Goal: Information Seeking & Learning: Learn about a topic

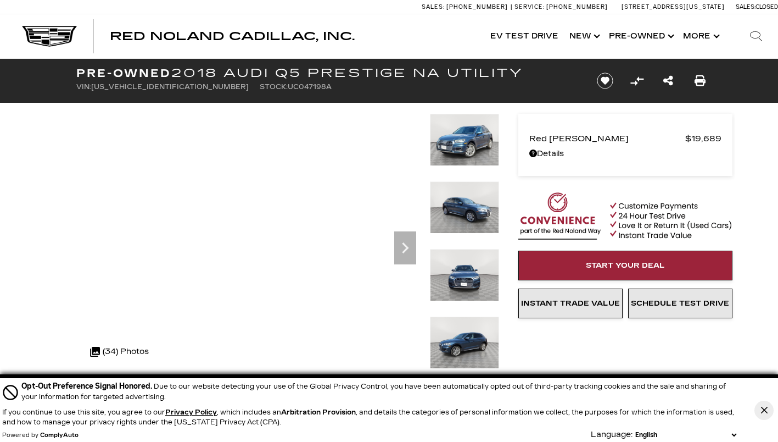
click at [405, 247] on icon "Next" at bounding box center [405, 247] width 7 height 11
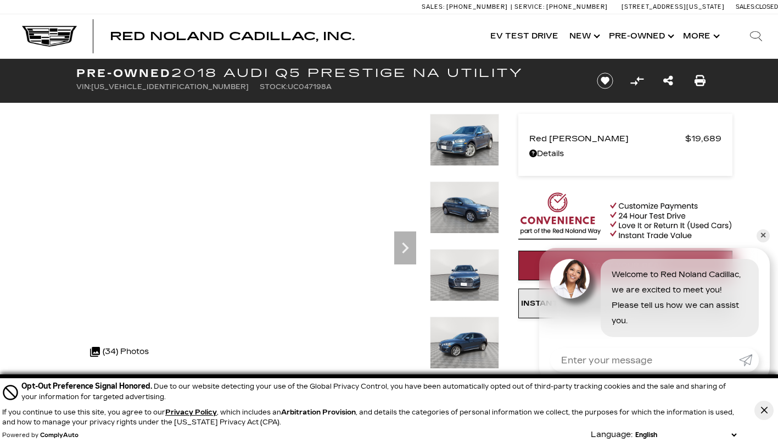
click at [405, 247] on icon "Next" at bounding box center [405, 247] width 7 height 11
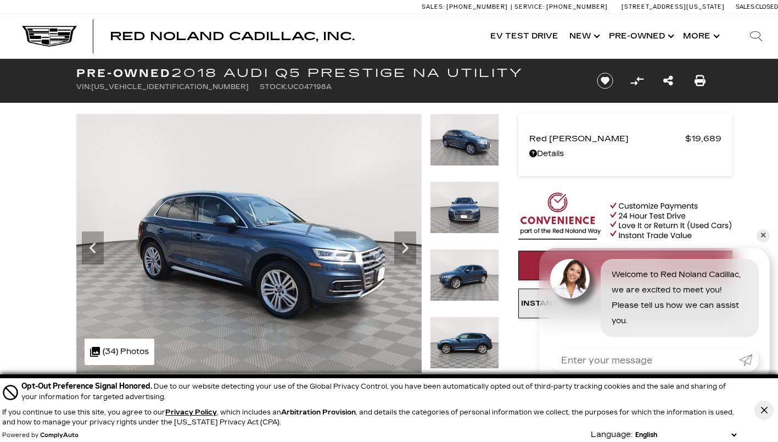
click at [471, 133] on img at bounding box center [464, 140] width 69 height 52
click at [399, 248] on icon "Next" at bounding box center [405, 248] width 22 height 22
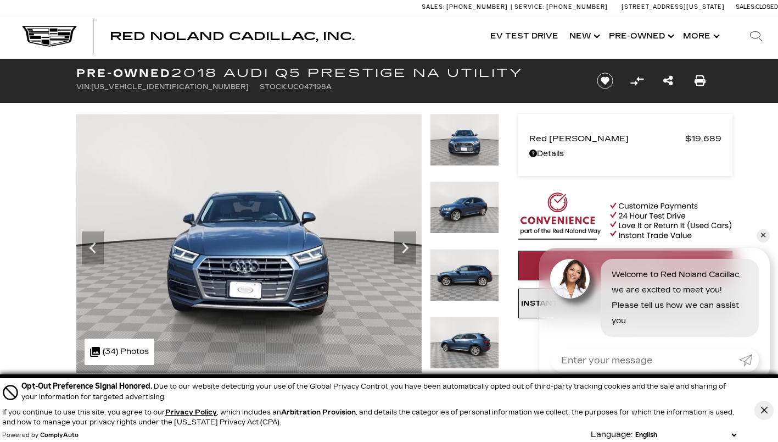
click at [400, 248] on icon "Next" at bounding box center [405, 248] width 22 height 22
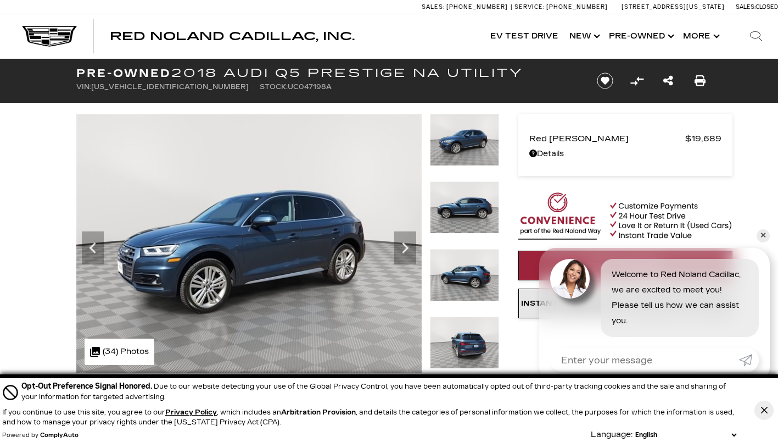
click at [400, 248] on icon "Next" at bounding box center [405, 248] width 22 height 22
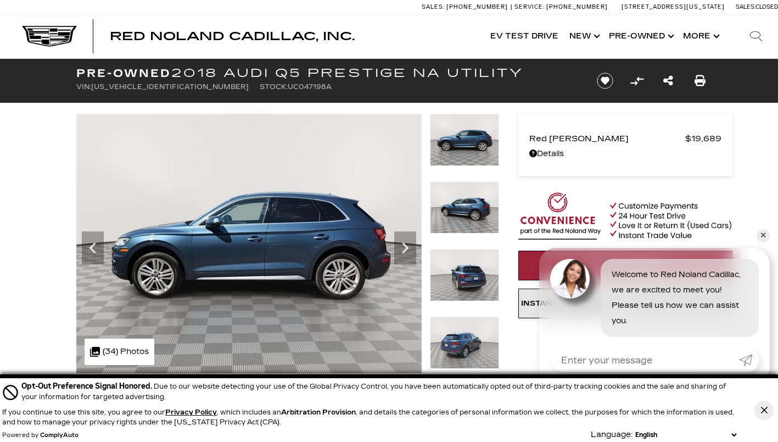
click at [400, 248] on icon "Next" at bounding box center [405, 248] width 22 height 22
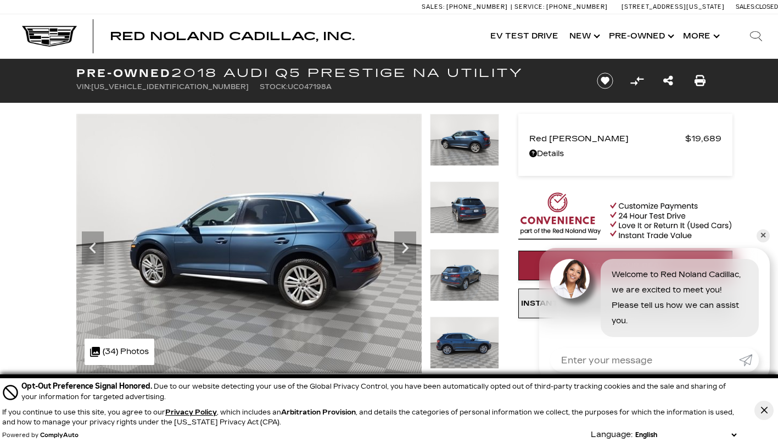
click at [400, 248] on icon "Next" at bounding box center [405, 248] width 22 height 22
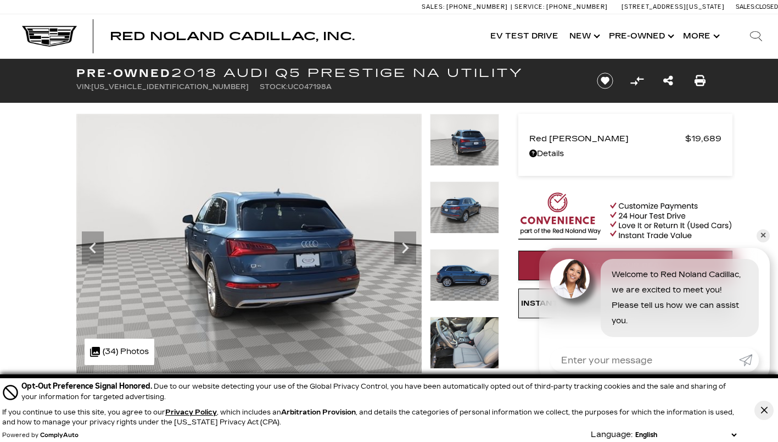
click at [400, 248] on icon "Next" at bounding box center [405, 248] width 22 height 22
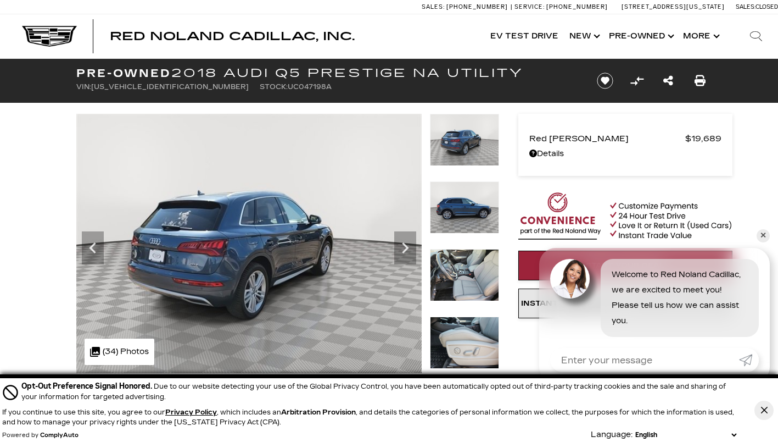
click at [400, 248] on icon "Next" at bounding box center [405, 248] width 22 height 22
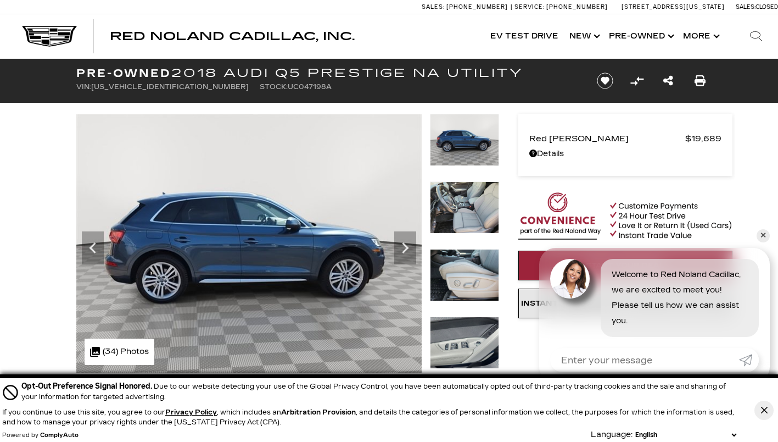
click at [400, 248] on icon "Next" at bounding box center [405, 248] width 22 height 22
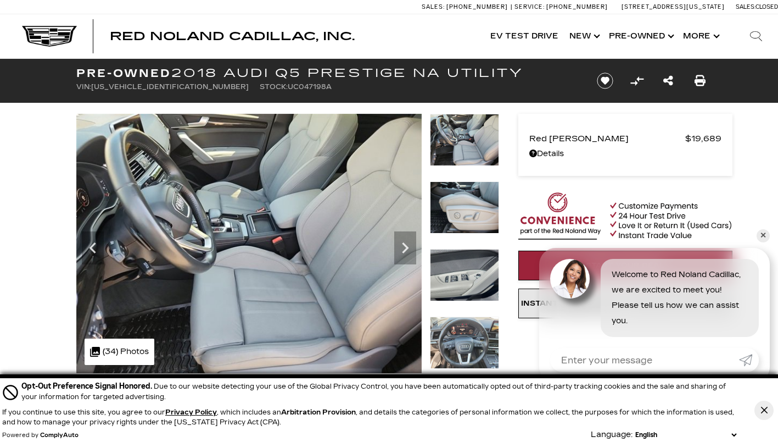
click at [400, 248] on icon "Next" at bounding box center [405, 248] width 22 height 22
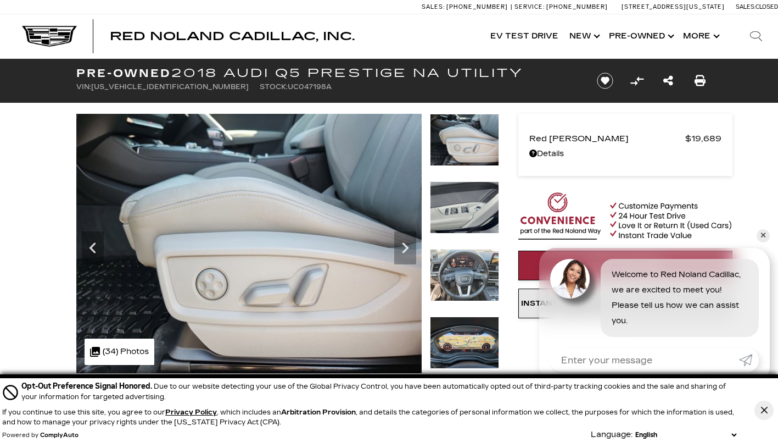
click at [400, 248] on icon "Next" at bounding box center [405, 248] width 22 height 22
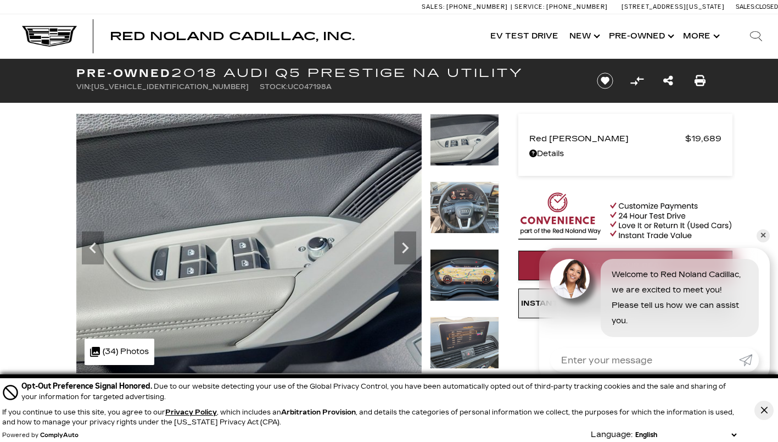
click at [400, 248] on icon "Next" at bounding box center [405, 248] width 22 height 22
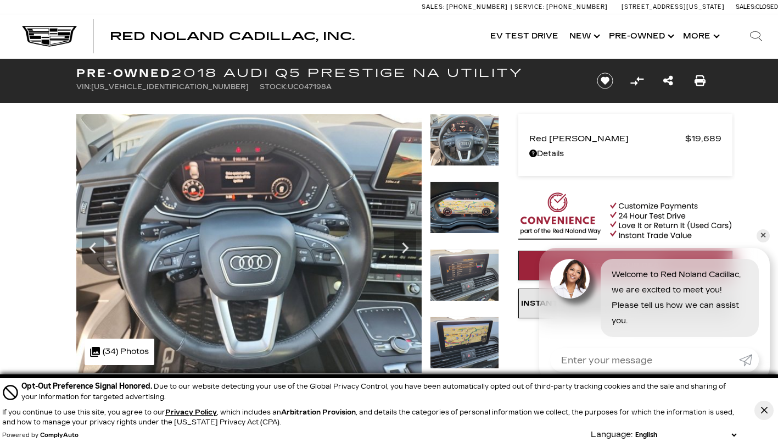
click at [400, 248] on icon "Next" at bounding box center [405, 248] width 22 height 22
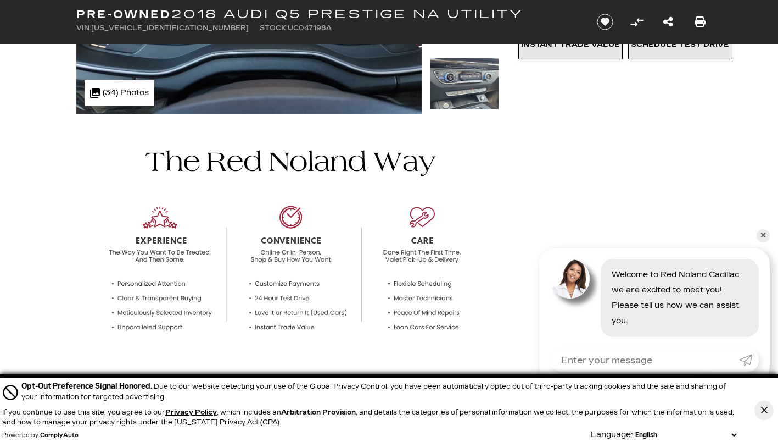
scroll to position [265, 0]
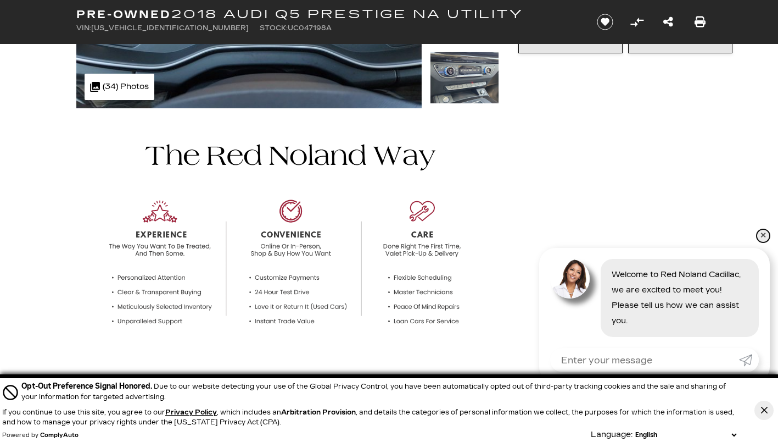
click at [766, 231] on link "✕" at bounding box center [763, 235] width 13 height 13
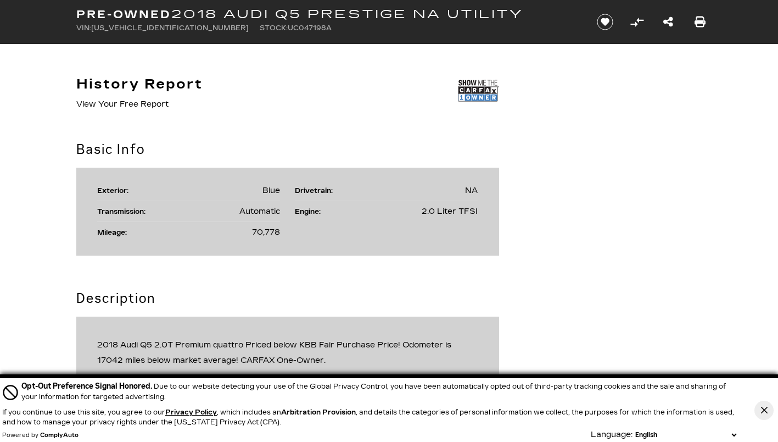
scroll to position [587, 0]
click at [762, 408] on icon "Close Button" at bounding box center [764, 409] width 7 height 7
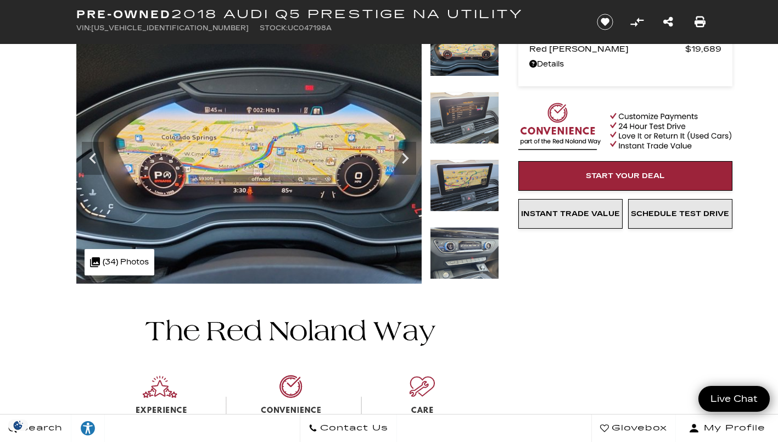
scroll to position [11, 0]
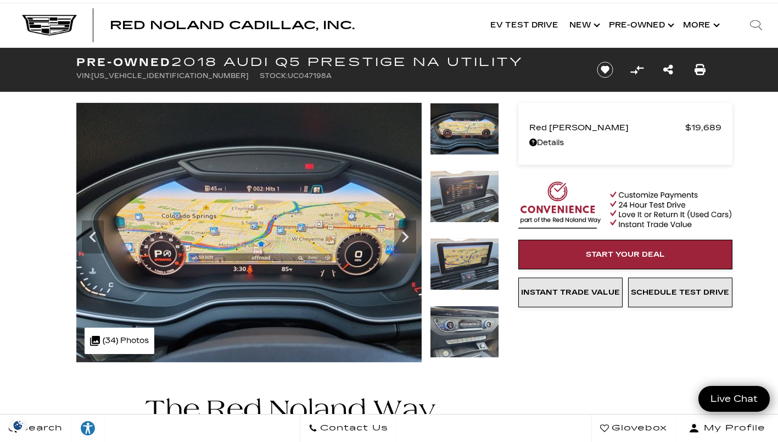
click at [407, 236] on icon "Next" at bounding box center [405, 236] width 7 height 11
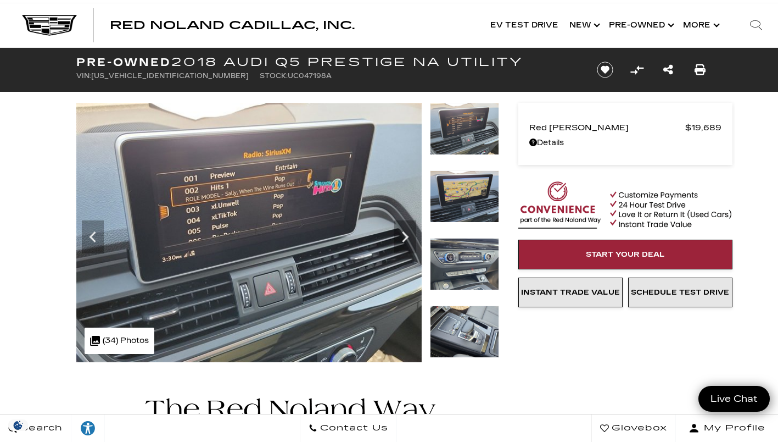
click at [407, 236] on icon "Next" at bounding box center [405, 236] width 7 height 11
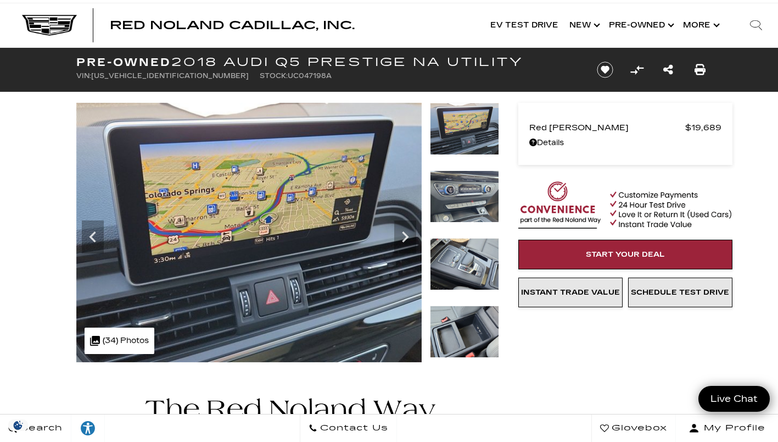
click at [407, 236] on icon "Next" at bounding box center [405, 236] width 7 height 11
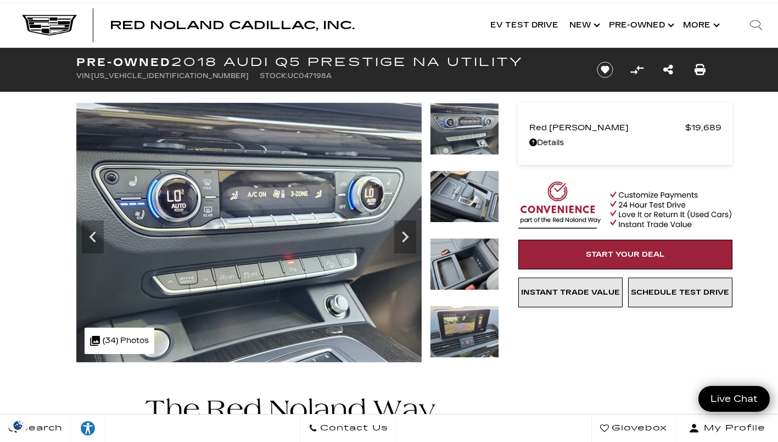
click at [407, 236] on icon "Next" at bounding box center [405, 236] width 7 height 11
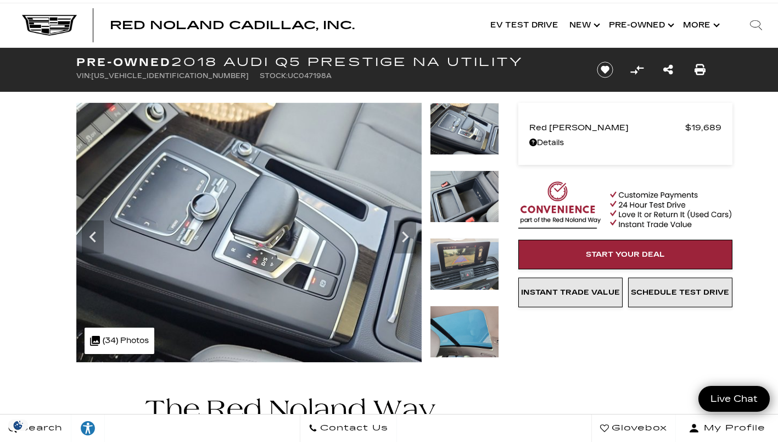
click at [407, 235] on icon "Next" at bounding box center [405, 237] width 22 height 22
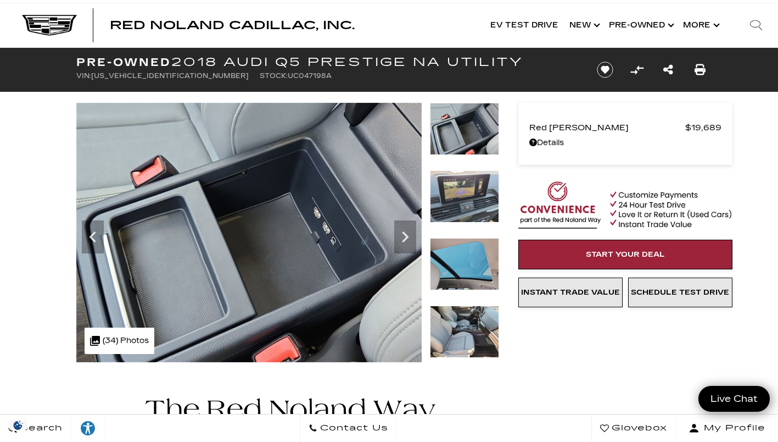
click at [407, 235] on icon "Next" at bounding box center [405, 237] width 22 height 22
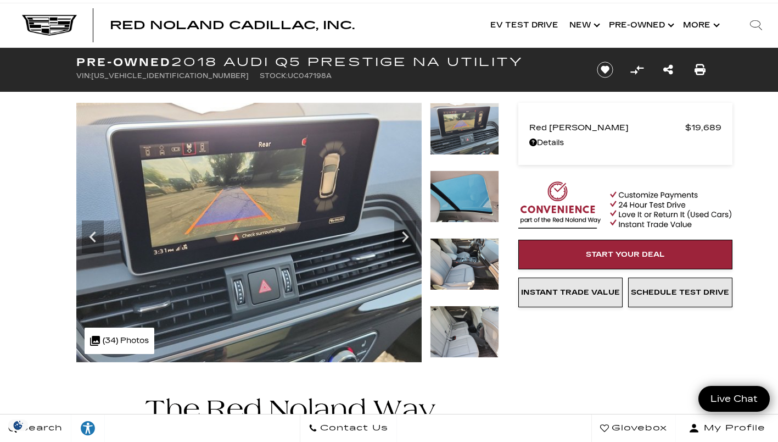
click at [407, 235] on icon "Next" at bounding box center [405, 237] width 22 height 22
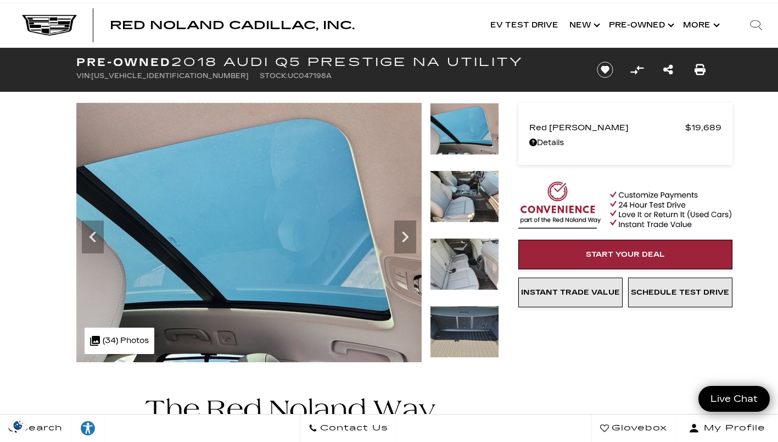
click at [407, 235] on icon "Next" at bounding box center [405, 237] width 22 height 22
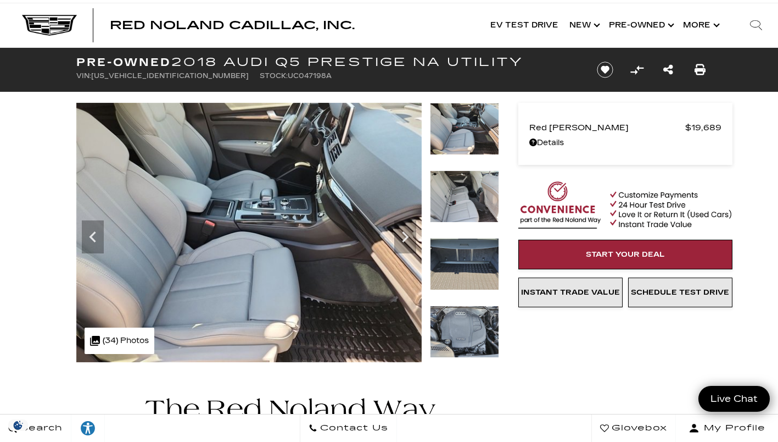
click at [407, 235] on icon "Next" at bounding box center [405, 237] width 22 height 22
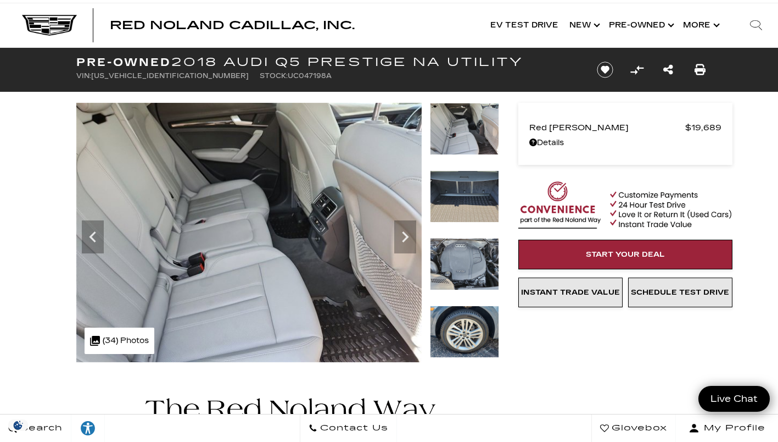
click at [407, 235] on icon "Next" at bounding box center [405, 237] width 22 height 22
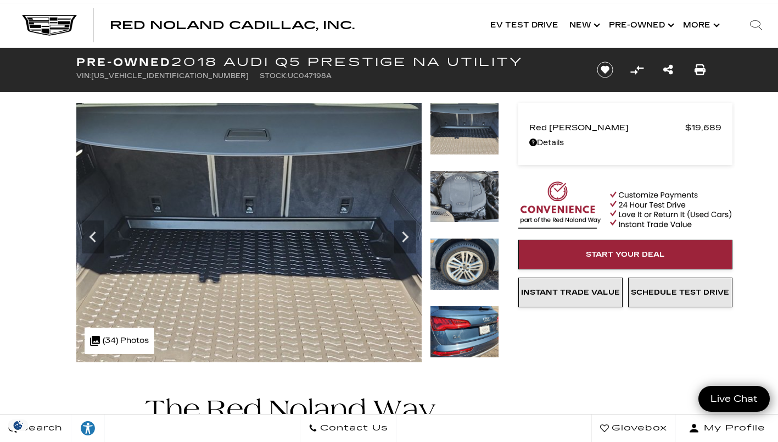
click at [407, 235] on icon "Next" at bounding box center [405, 237] width 22 height 22
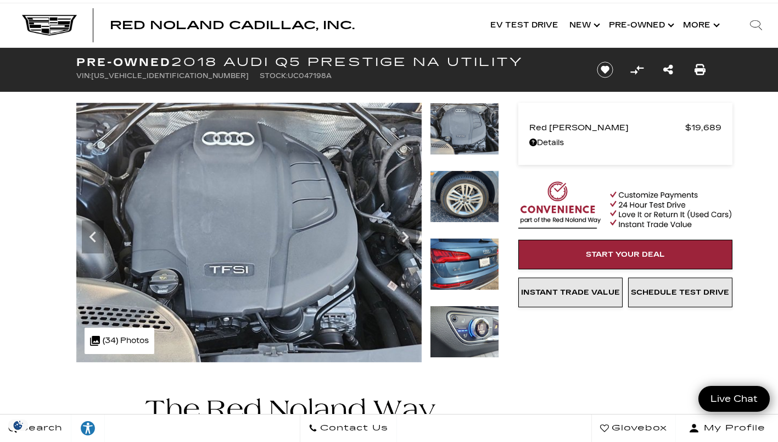
click at [407, 235] on icon "Next" at bounding box center [405, 237] width 22 height 22
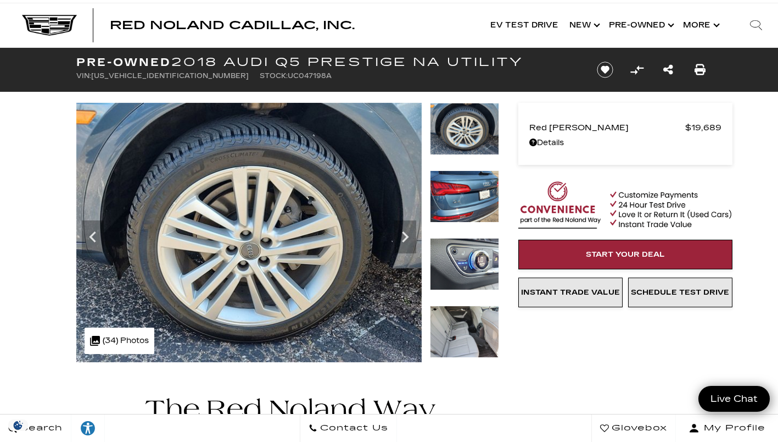
click at [407, 235] on icon "Next" at bounding box center [405, 237] width 22 height 22
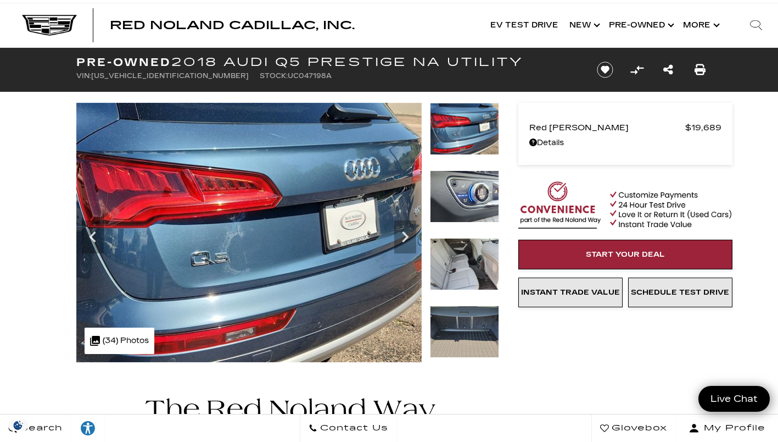
click at [407, 235] on icon "Next" at bounding box center [405, 237] width 22 height 22
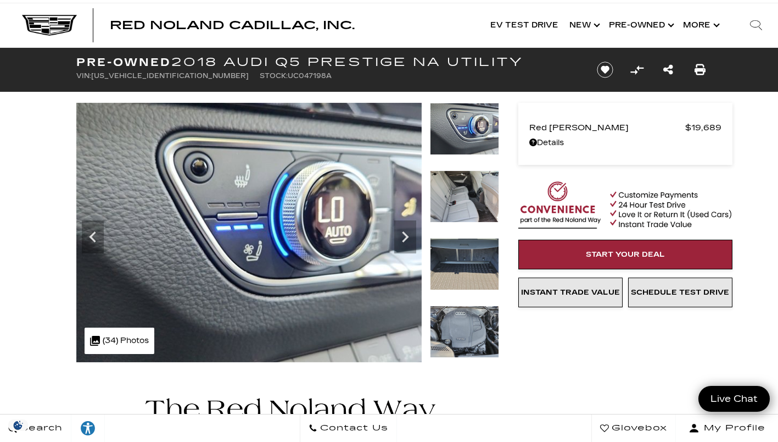
click at [407, 235] on icon "Next" at bounding box center [405, 237] width 22 height 22
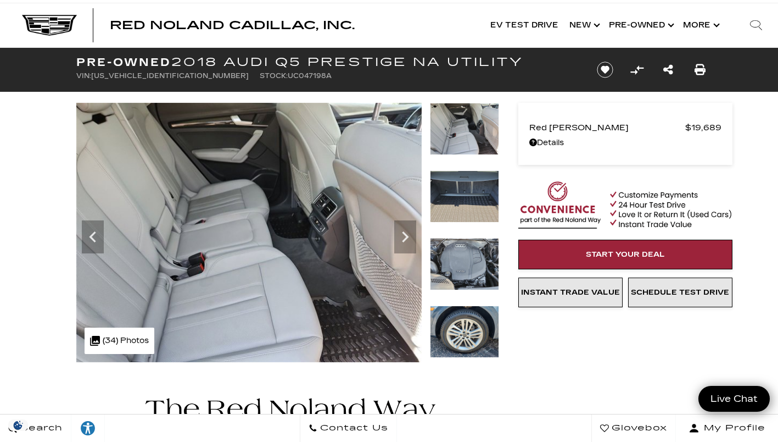
click at [407, 235] on icon "Next" at bounding box center [405, 237] width 22 height 22
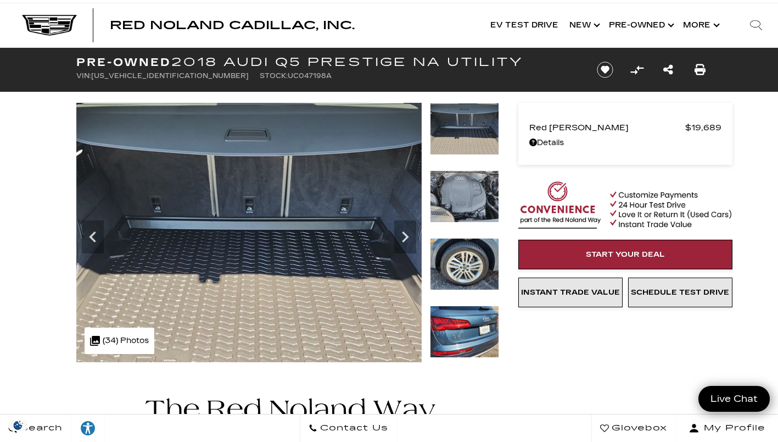
click at [407, 235] on icon "Next" at bounding box center [405, 237] width 22 height 22
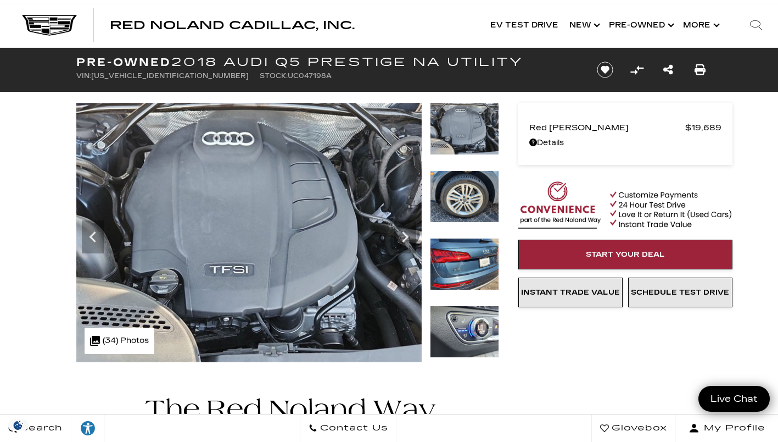
click at [407, 235] on icon "Next" at bounding box center [405, 237] width 22 height 22
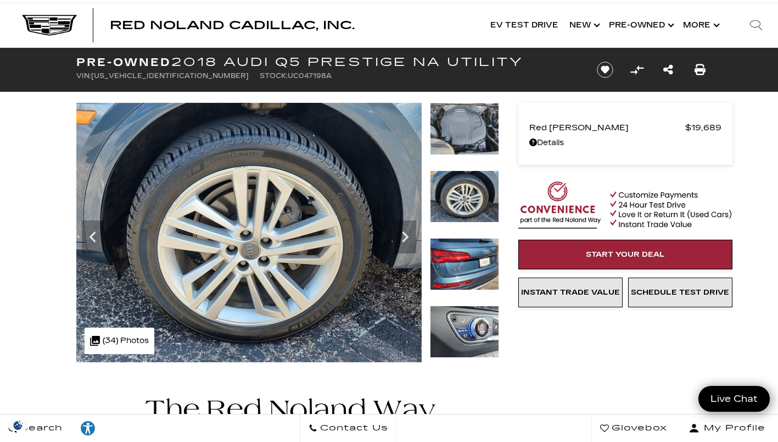
click at [407, 235] on icon "Next" at bounding box center [405, 237] width 22 height 22
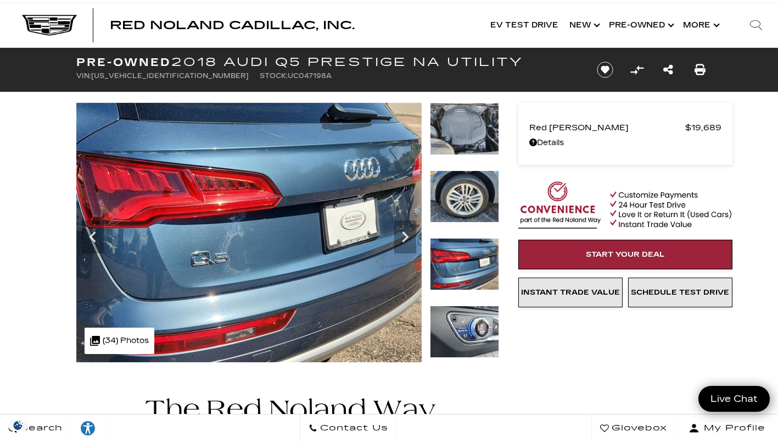
click at [407, 235] on icon "Next" at bounding box center [405, 237] width 22 height 22
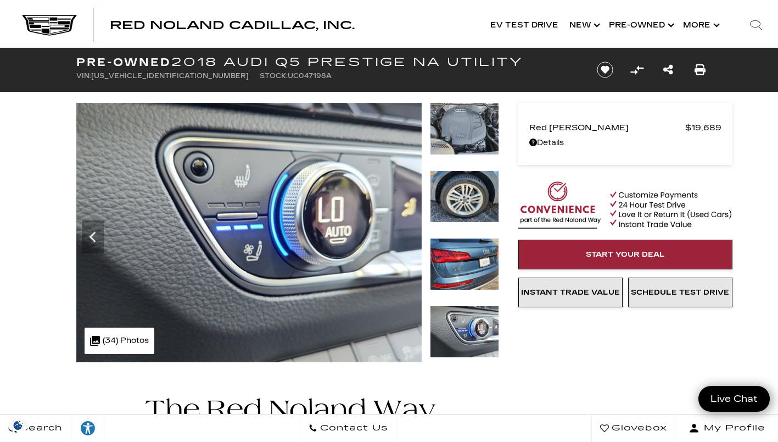
click at [407, 235] on img at bounding box center [249, 232] width 346 height 259
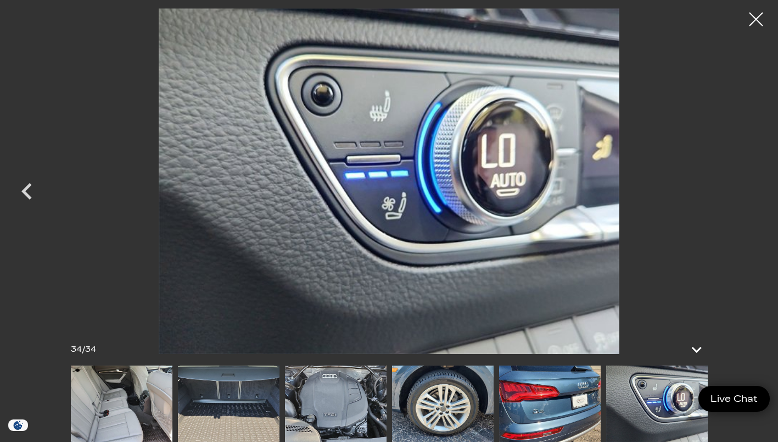
scroll to position [0, 0]
click at [755, 19] on div at bounding box center [756, 18] width 27 height 27
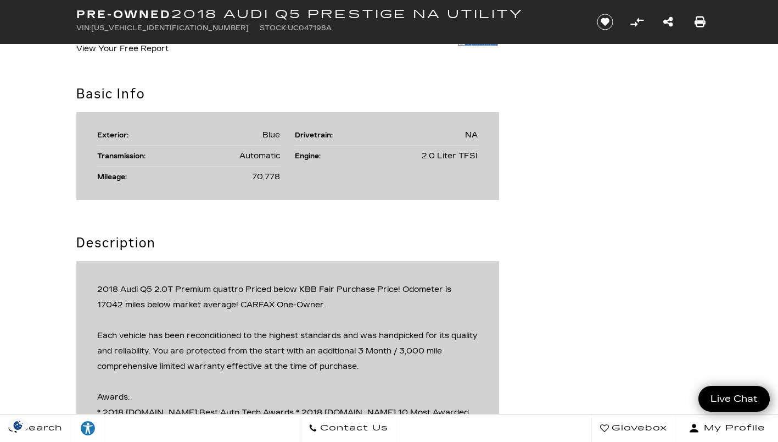
scroll to position [641, 0]
